Goal: Task Accomplishment & Management: Complete application form

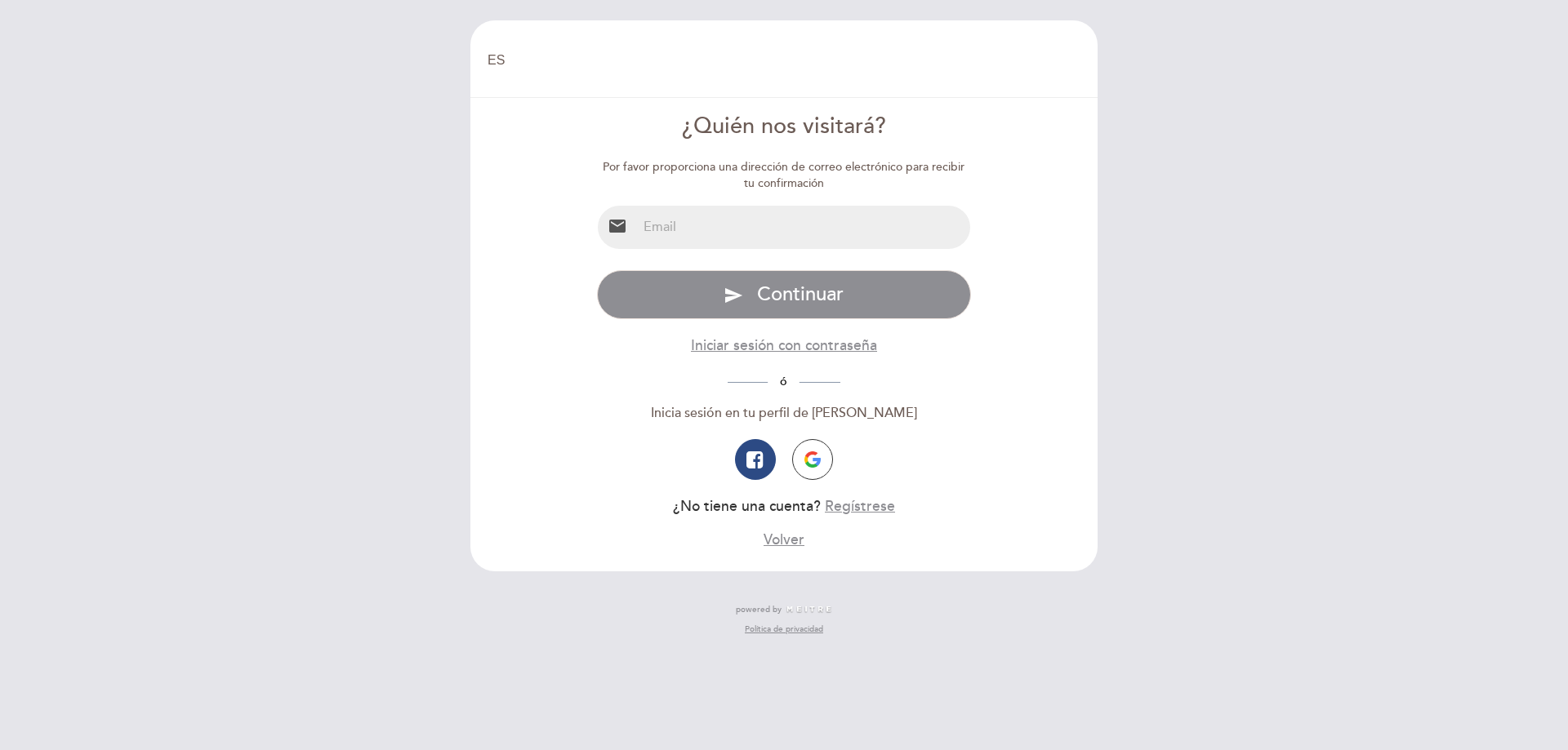
select select "es"
click at [746, 234] on input "email" at bounding box center [804, 227] width 334 height 43
click at [1037, 175] on form "¿Quién nos visitará? Por favor proporciona una dirección de correo electrónico …" at bounding box center [784, 330] width 604 height 439
click at [729, 234] on input "email" at bounding box center [804, 227] width 334 height 43
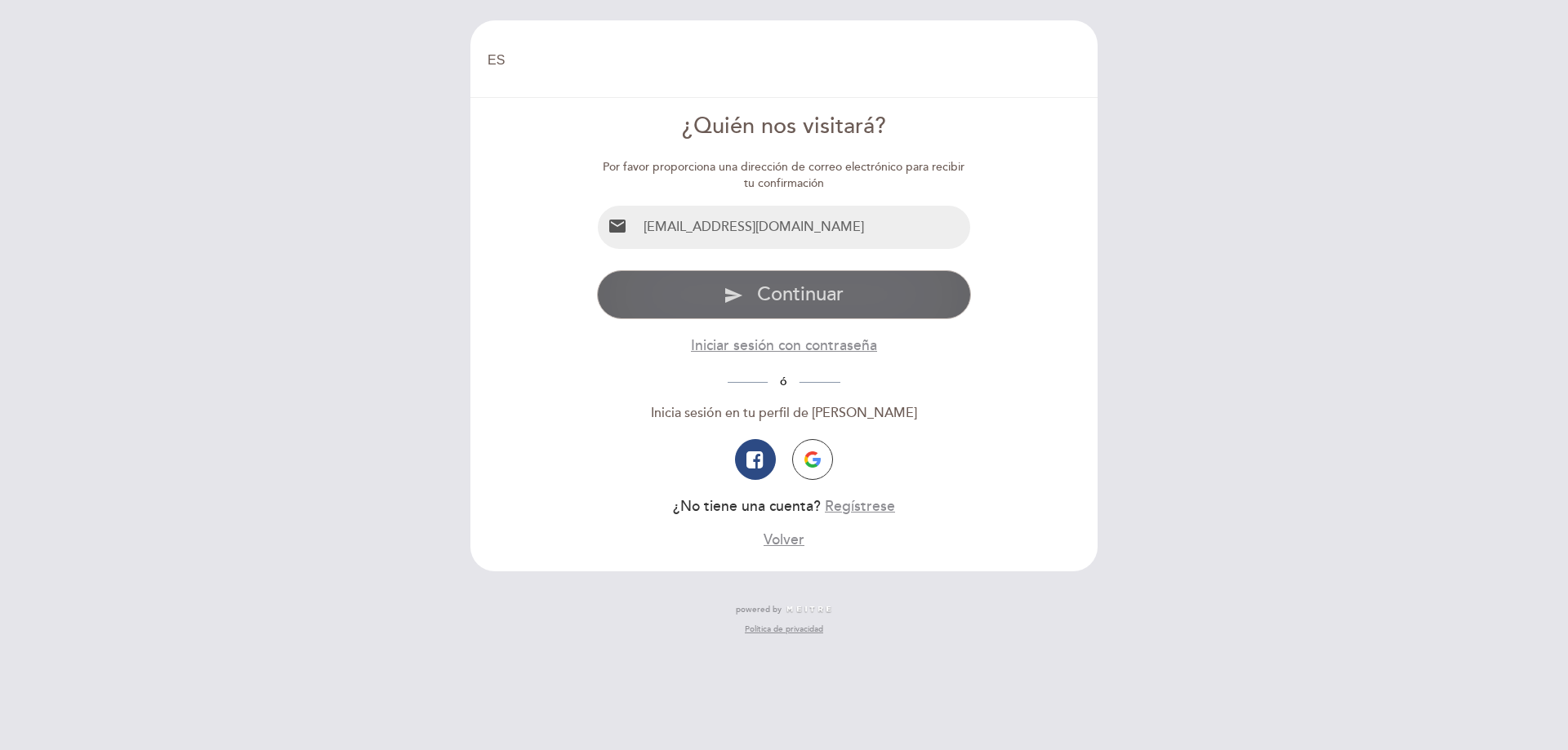
type input "[EMAIL_ADDRESS][DOMAIN_NAME]"
click at [830, 294] on span "Continuar" at bounding box center [800, 294] width 87 height 24
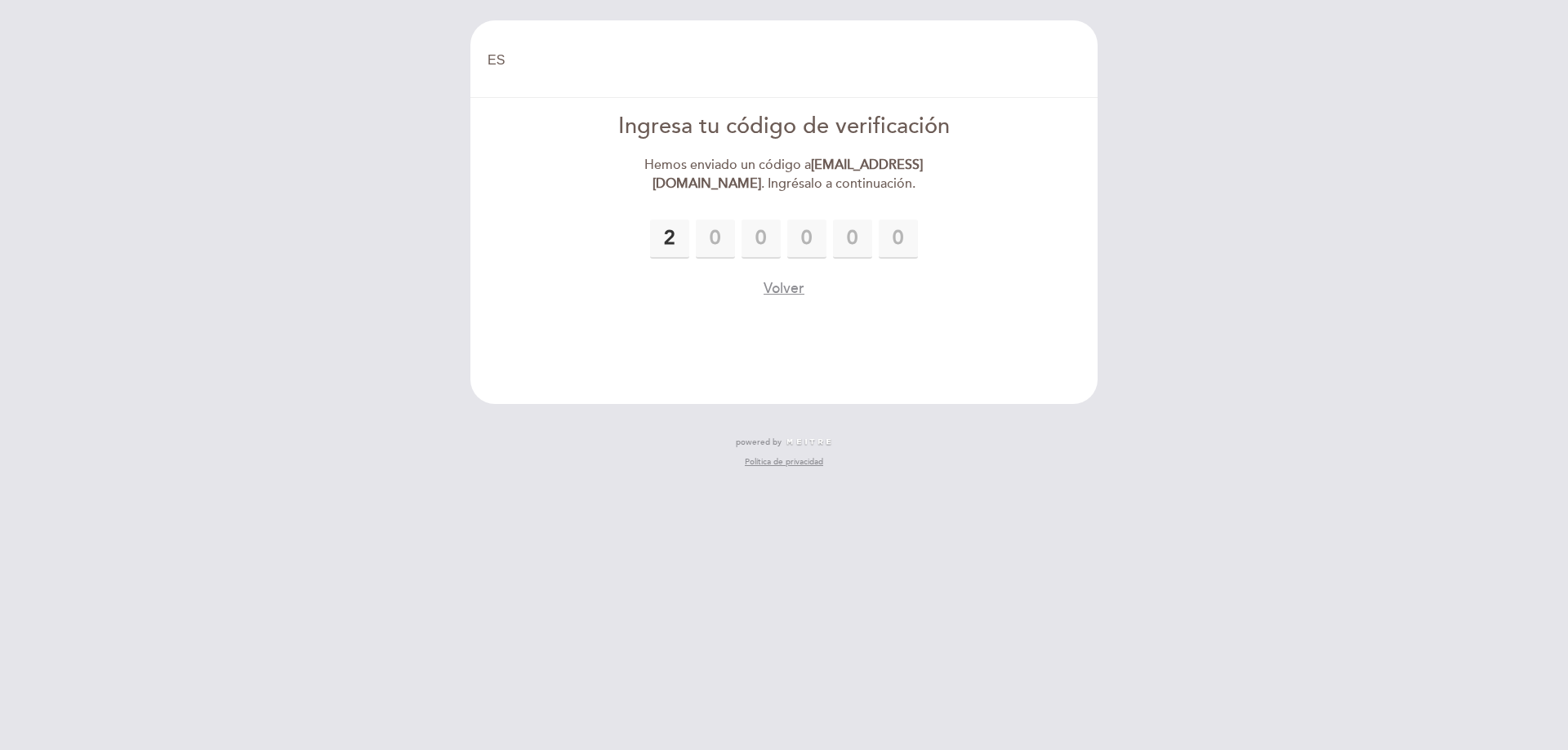
type input "2"
type input "1"
type input "5"
type input "2"
type input "9"
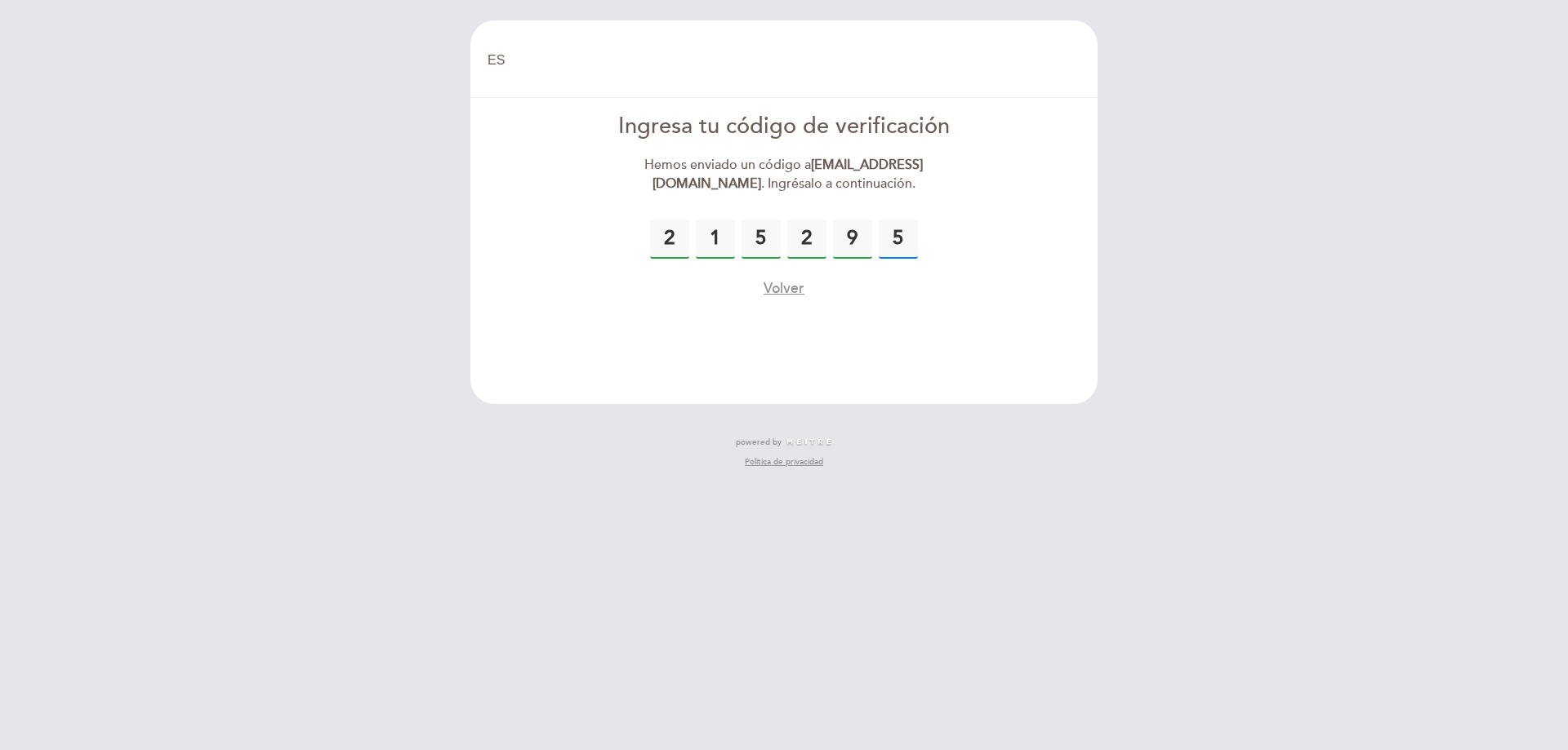
type input "5"
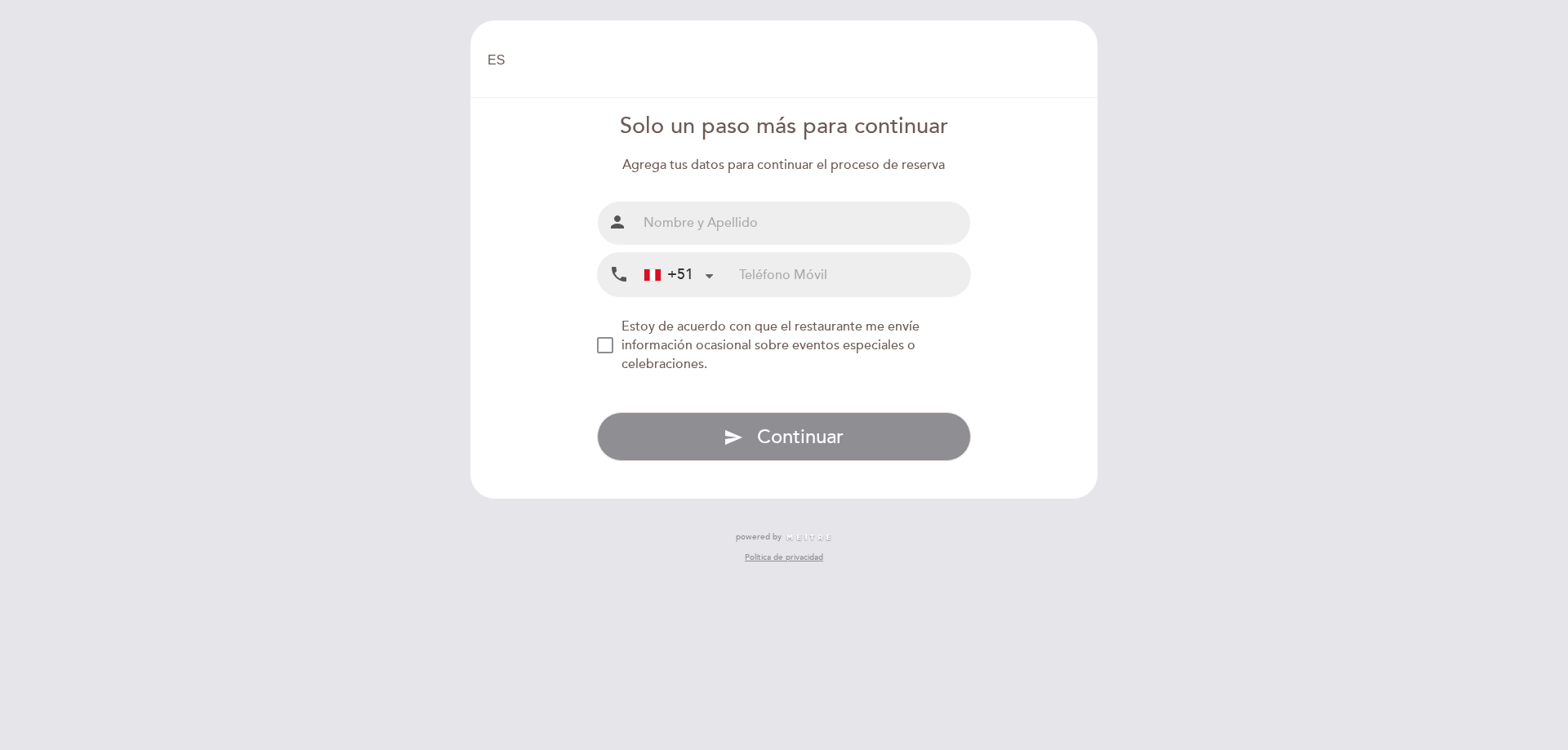
click at [747, 241] on input "text" at bounding box center [804, 222] width 334 height 43
type input "[PERSON_NAME]"
click at [836, 284] on input "tel" at bounding box center [855, 274] width 231 height 43
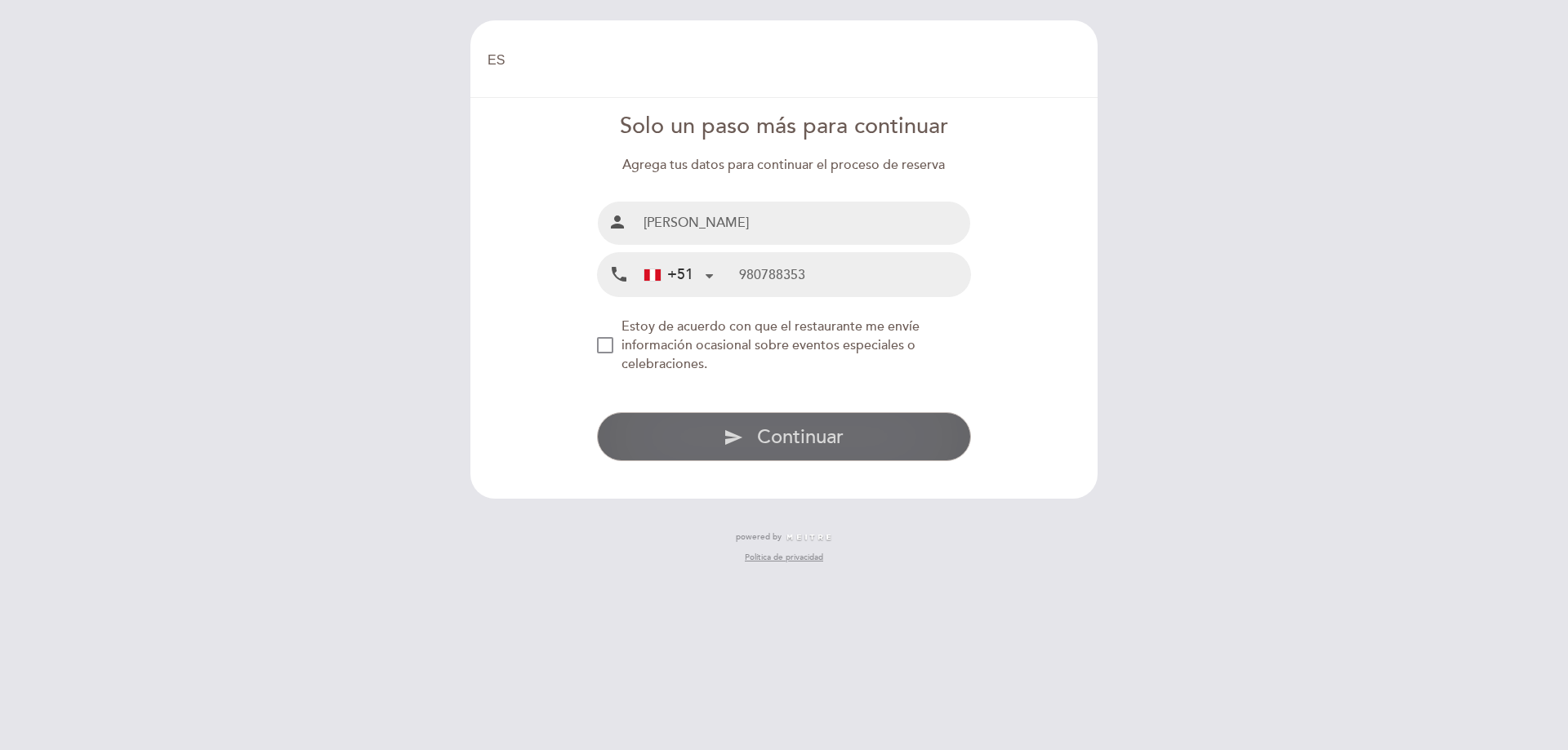
type input "980788353"
click at [750, 433] on button "send Continuar" at bounding box center [784, 437] width 375 height 49
